Goal: Find specific page/section: Find specific page/section

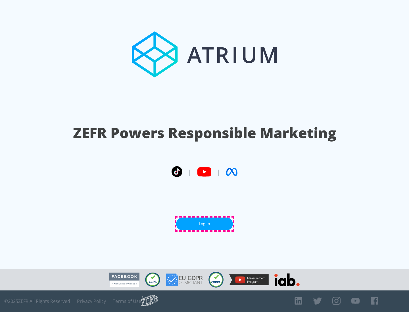
click at [204, 224] on link "Log In" at bounding box center [204, 224] width 57 height 13
